Goal: Task Accomplishment & Management: Use online tool/utility

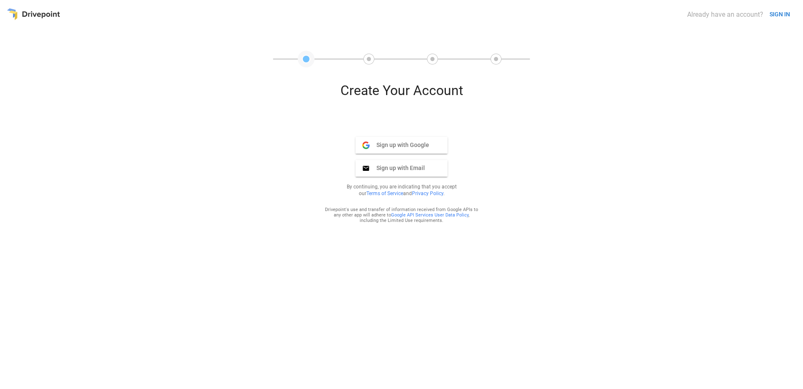
click at [777, 16] on button "SIGN IN" at bounding box center [780, 14] width 27 height 15
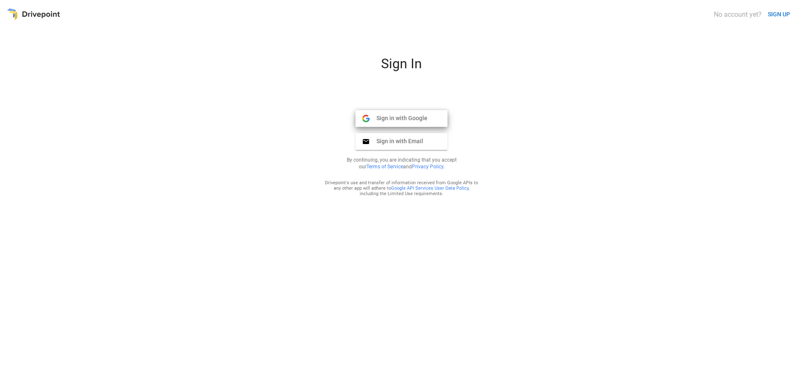
click at [390, 121] on span "Sign in with Google" at bounding box center [399, 118] width 58 height 8
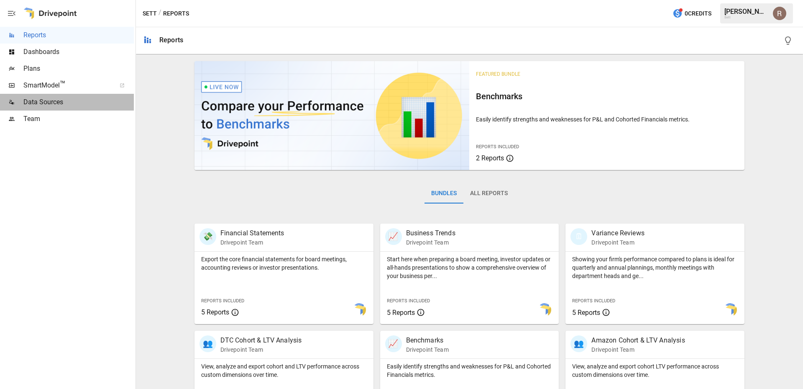
click at [69, 109] on div "Data Sources" at bounding box center [67, 102] width 134 height 17
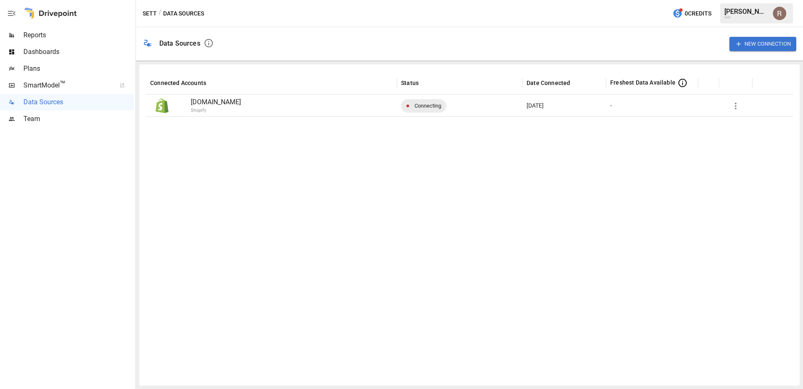
click at [153, 13] on button "Sett" at bounding box center [150, 13] width 14 height 10
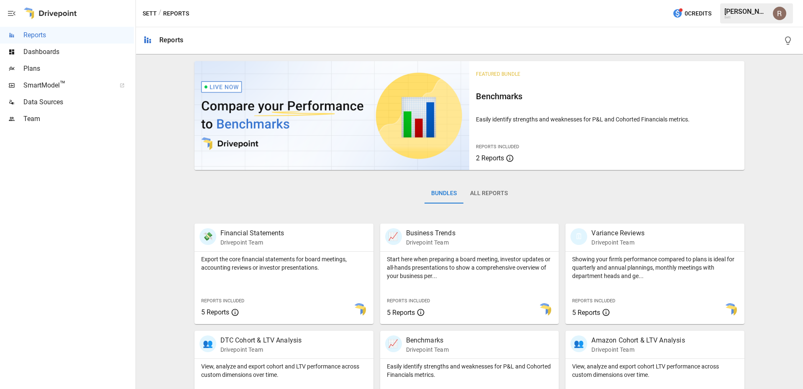
click at [178, 10] on div "/ Reports" at bounding box center [174, 13] width 31 height 10
click at [184, 14] on div "/ Reports" at bounding box center [174, 13] width 31 height 10
click at [63, 109] on div "Data Sources" at bounding box center [67, 102] width 134 height 17
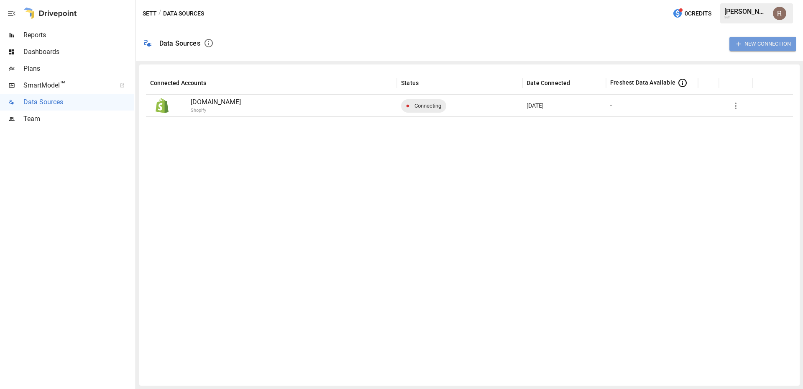
click at [745, 39] on button "New Connection" at bounding box center [763, 44] width 67 height 14
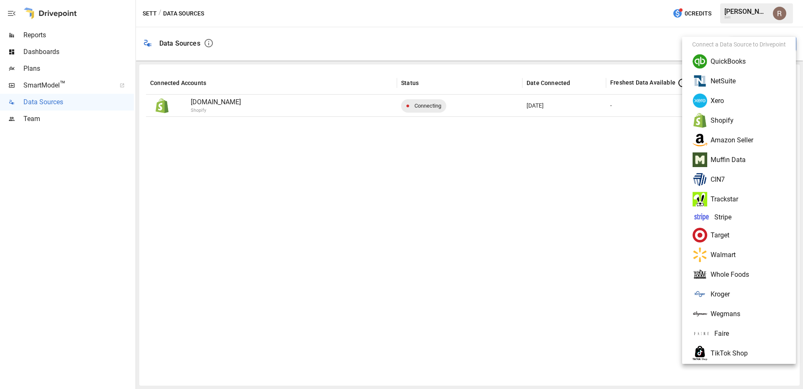
click at [749, 62] on li "QuickBooks" at bounding box center [739, 61] width 107 height 20
